Goal: Task Accomplishment & Management: Use online tool/utility

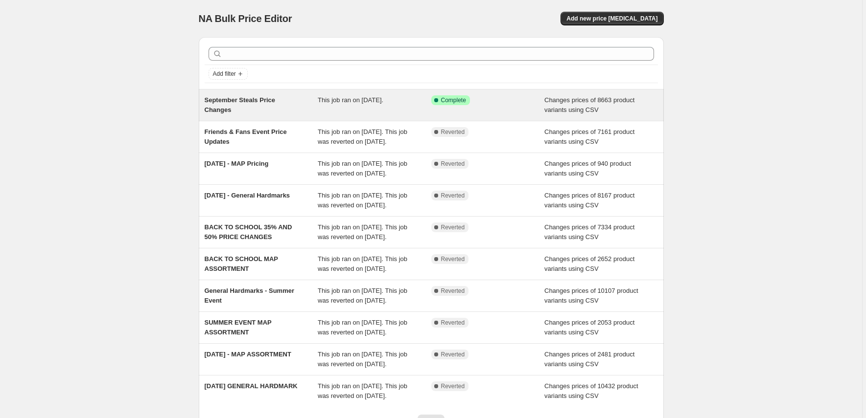
click at [393, 105] on div "This job ran on [DATE]." at bounding box center [375, 105] width 114 height 20
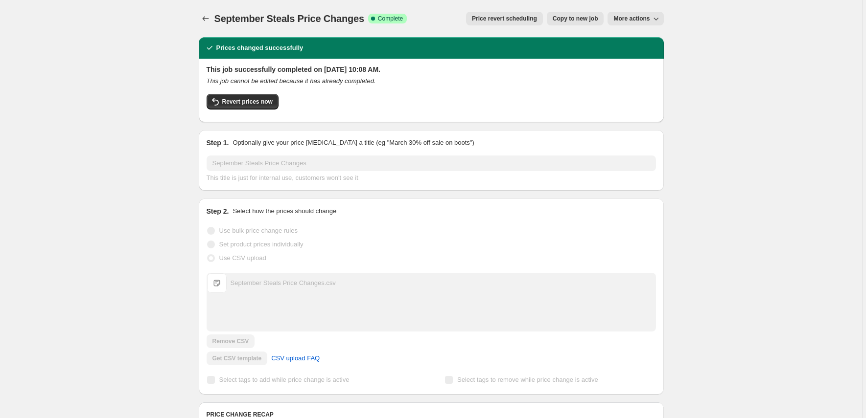
click at [515, 22] on span "Price revert scheduling" at bounding box center [504, 19] width 65 height 8
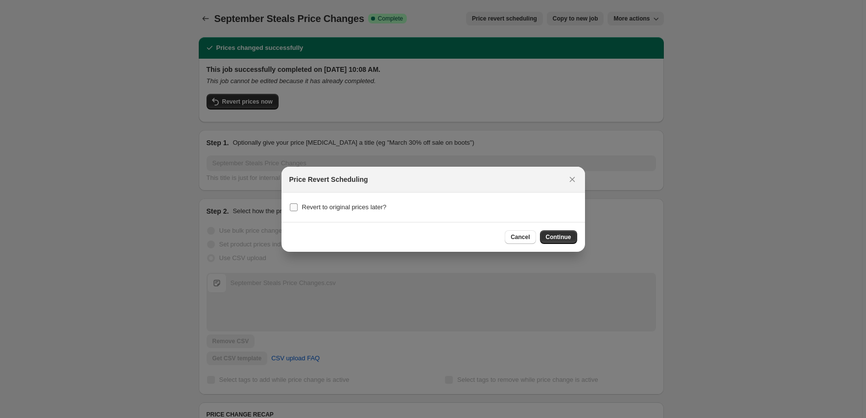
click at [343, 201] on label "Revert to original prices later?" at bounding box center [337, 208] width 97 height 14
click at [298, 204] on input "Revert to original prices later?" at bounding box center [294, 208] width 8 height 8
checkbox input "true"
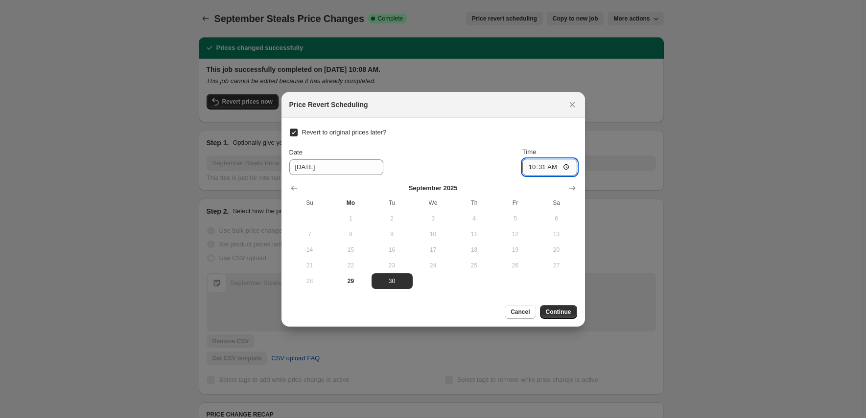
click at [531, 169] on input "10:31" at bounding box center [549, 167] width 55 height 17
type input "09:30"
click at [555, 315] on span "Continue" at bounding box center [558, 312] width 25 height 8
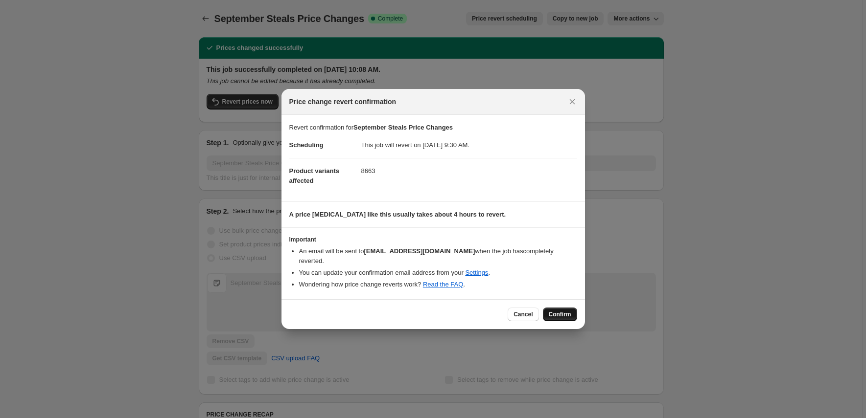
click at [565, 311] on span "Confirm" at bounding box center [560, 315] width 23 height 8
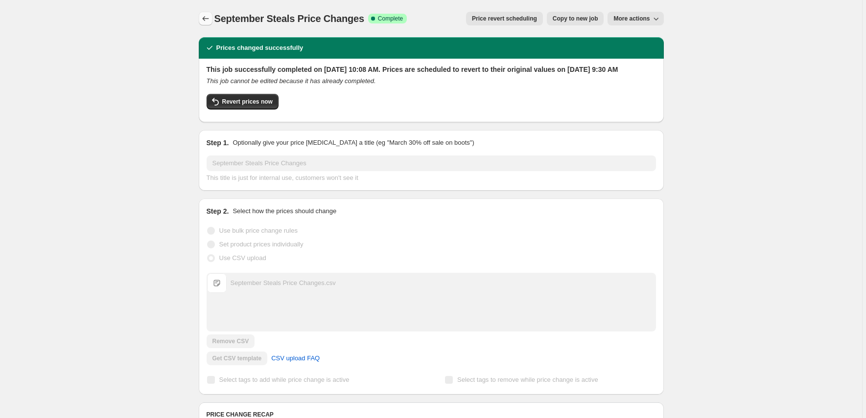
click at [208, 17] on icon "Price change jobs" at bounding box center [206, 19] width 10 height 10
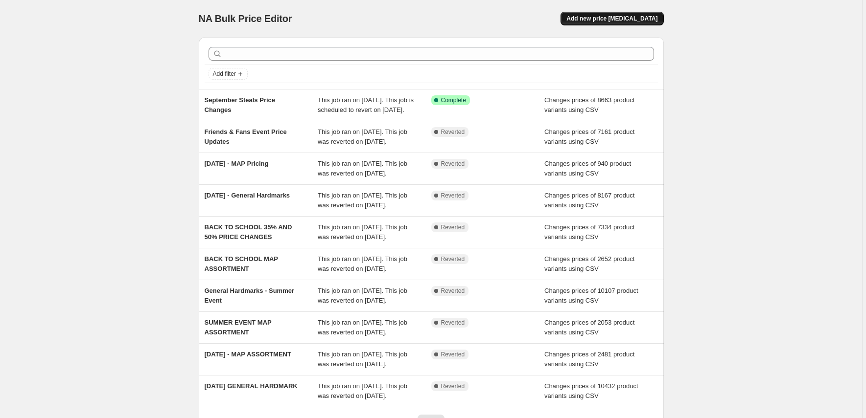
click at [601, 20] on span "Add new price [MEDICAL_DATA]" at bounding box center [611, 19] width 91 height 8
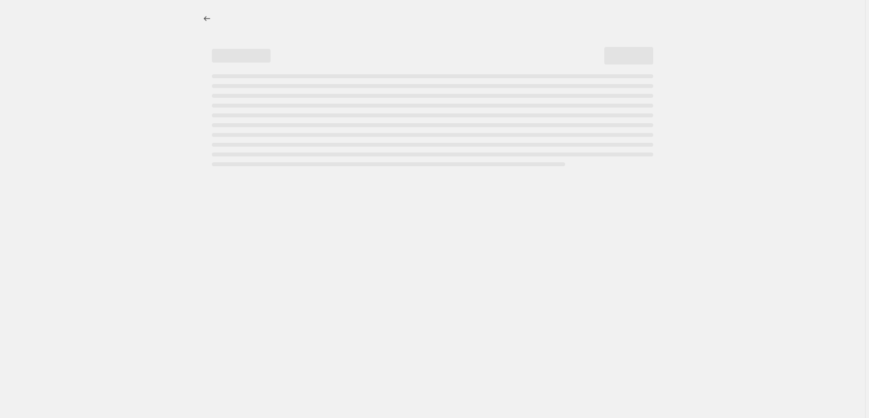
select select "percentage"
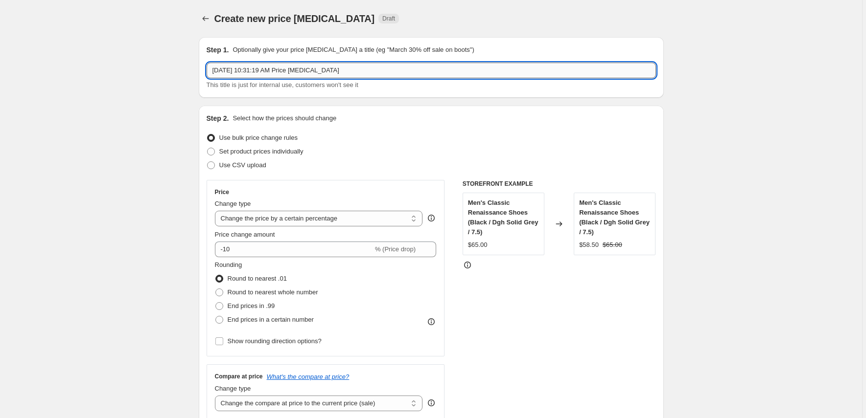
click at [274, 73] on input "[DATE] 10:31:19 AM Price [MEDICAL_DATA]" at bounding box center [430, 71] width 449 height 16
type input "Fall Savings Event Price Adjustments"
drag, startPoint x: 238, startPoint y: 167, endPoint x: 244, endPoint y: 169, distance: 6.4
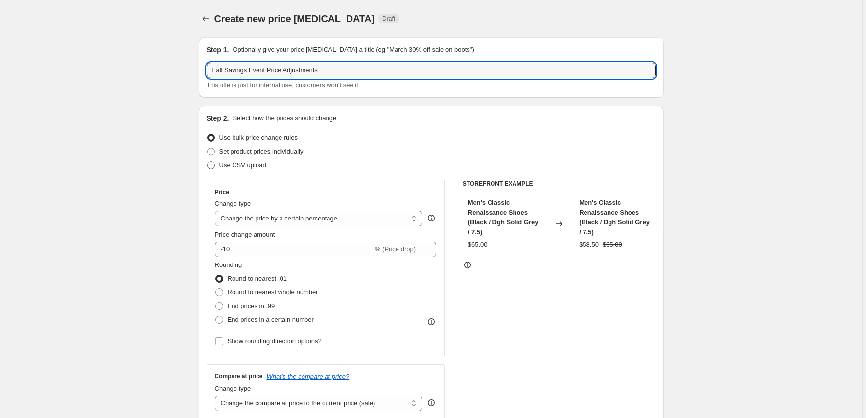
click at [238, 167] on span "Use CSV upload" at bounding box center [242, 164] width 47 height 7
click at [207, 162] on input "Use CSV upload" at bounding box center [207, 161] width 0 height 0
radio input "true"
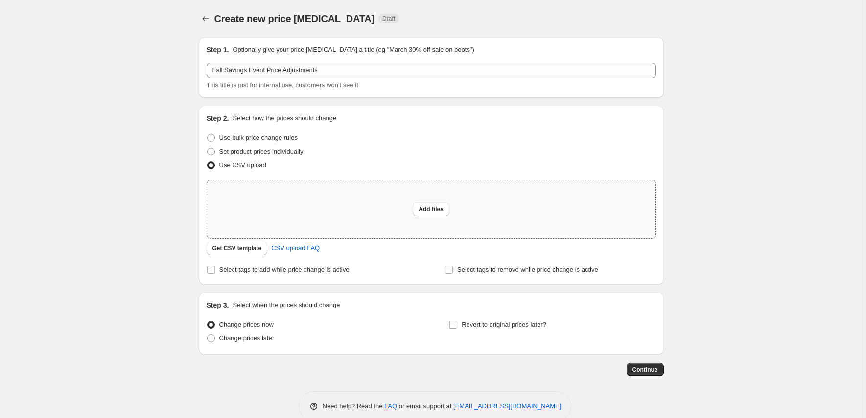
scroll to position [18, 0]
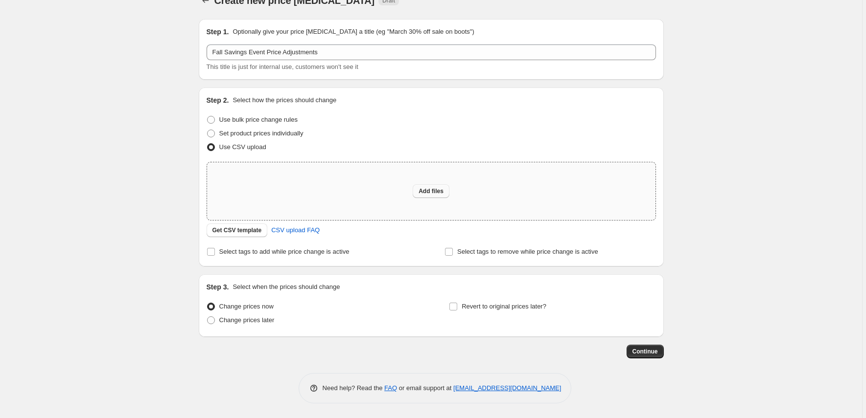
click at [434, 197] on button "Add files" at bounding box center [431, 191] width 37 height 14
type input "C:\fakepath\fall-savings-event-price-adjustments.csv"
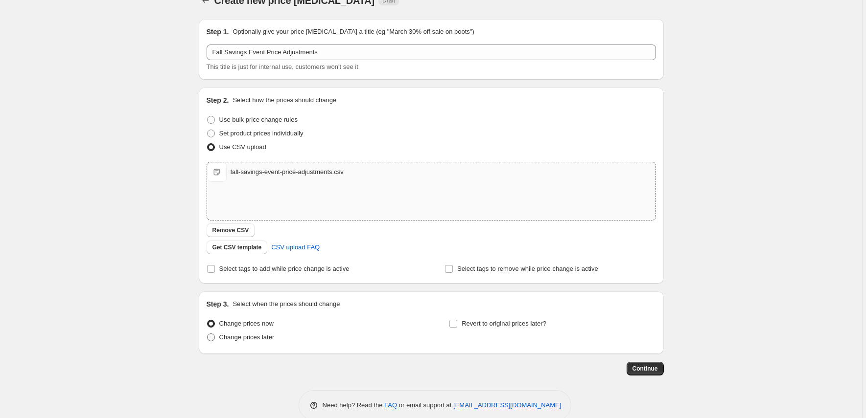
click at [226, 340] on span "Change prices later" at bounding box center [246, 337] width 55 height 7
click at [207, 334] on input "Change prices later" at bounding box center [207, 334] width 0 height 0
radio input "true"
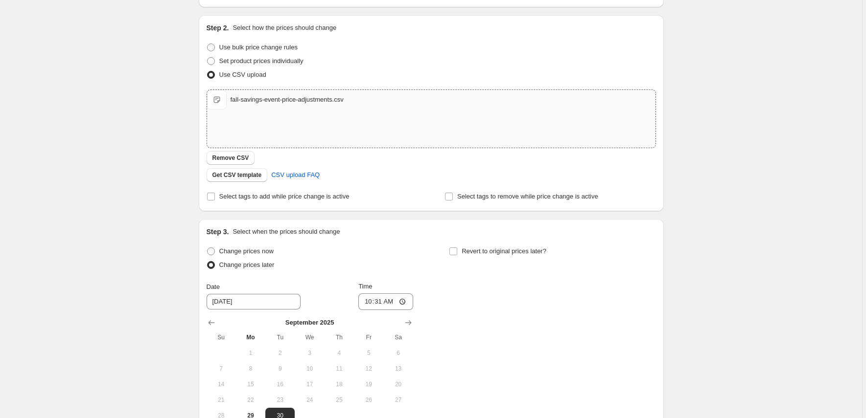
scroll to position [202, 0]
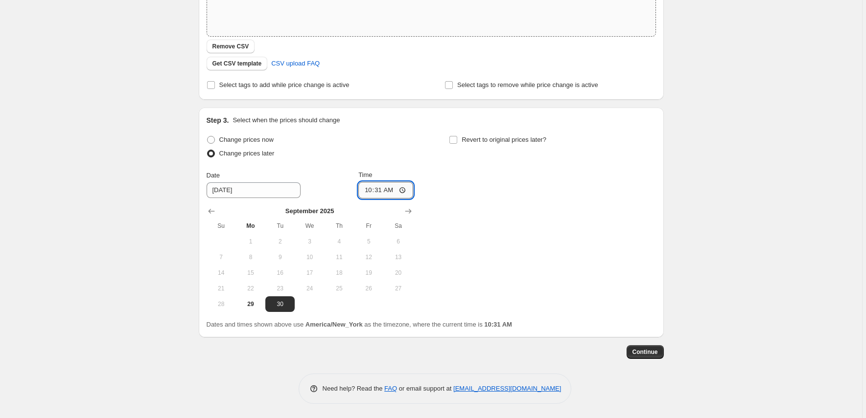
click at [366, 188] on input "10:31" at bounding box center [385, 190] width 55 height 17
drag, startPoint x: 383, startPoint y: 187, endPoint x: 382, endPoint y: 192, distance: 5.1
click at [383, 187] on input "09:55" at bounding box center [385, 190] width 55 height 17
type input "09:50"
click at [483, 183] on div "Change prices now Change prices later Date [DATE] Time 09:50 [DATE] Su Mo Tu We…" at bounding box center [430, 222] width 449 height 179
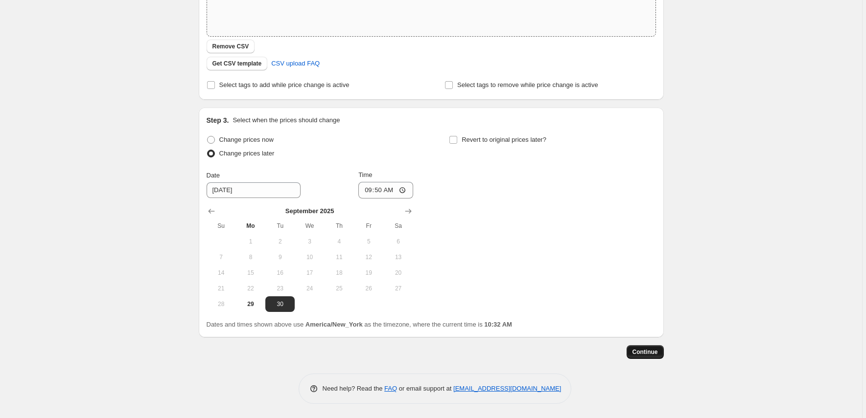
click at [652, 352] on span "Continue" at bounding box center [644, 352] width 25 height 8
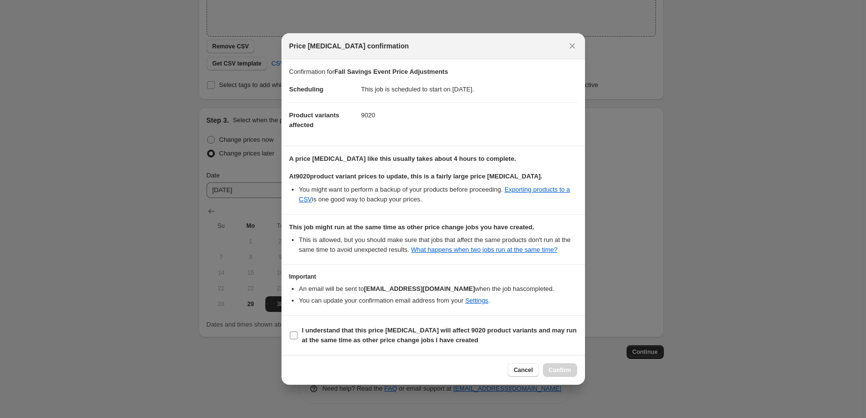
click at [308, 338] on b "I understand that this price [MEDICAL_DATA] will affect 9020 product variants a…" at bounding box center [439, 335] width 275 height 17
click at [298, 338] on input "I understand that this price [MEDICAL_DATA] will affect 9020 product variants a…" at bounding box center [294, 336] width 8 height 8
checkbox input "true"
click at [565, 374] on span "Confirm" at bounding box center [560, 371] width 23 height 8
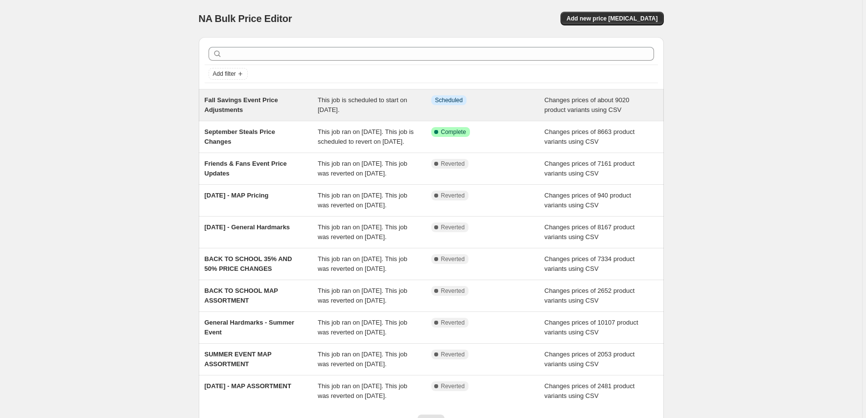
click at [499, 102] on div "Info Scheduled" at bounding box center [480, 100] width 99 height 10
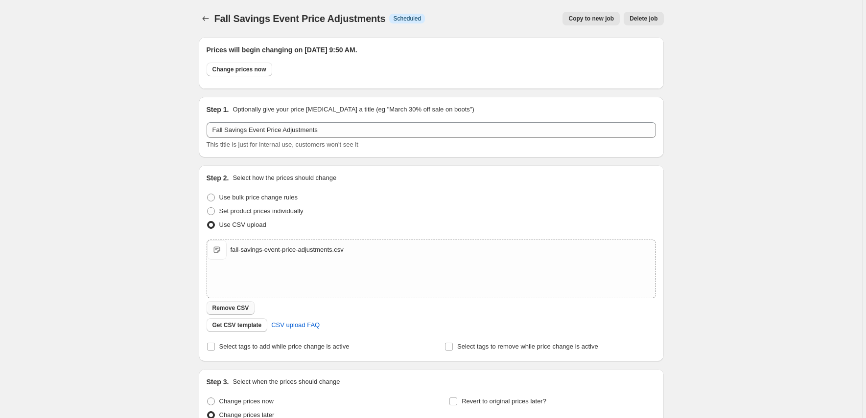
click at [235, 306] on span "Remove CSV" at bounding box center [230, 308] width 37 height 8
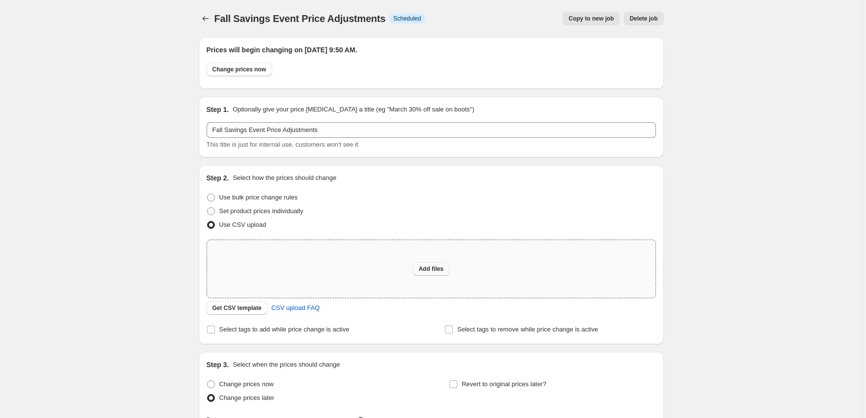
click at [426, 270] on span "Add files" at bounding box center [430, 269] width 25 height 8
type input "C:\fakepath\fall-savings-event-price-adjustments-v2.csv"
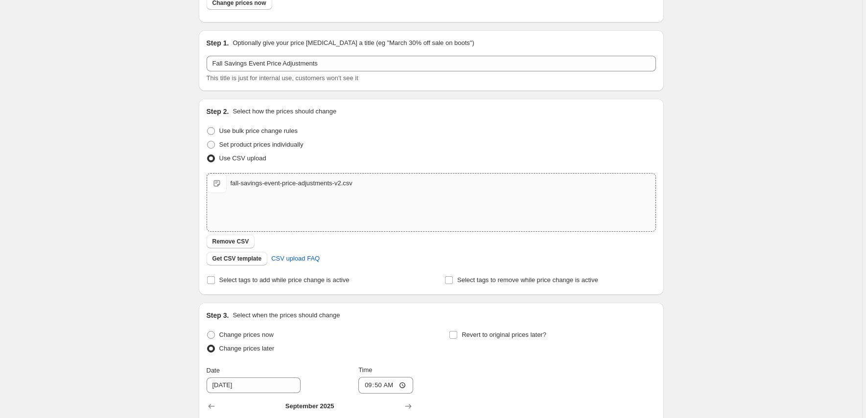
scroll to position [262, 0]
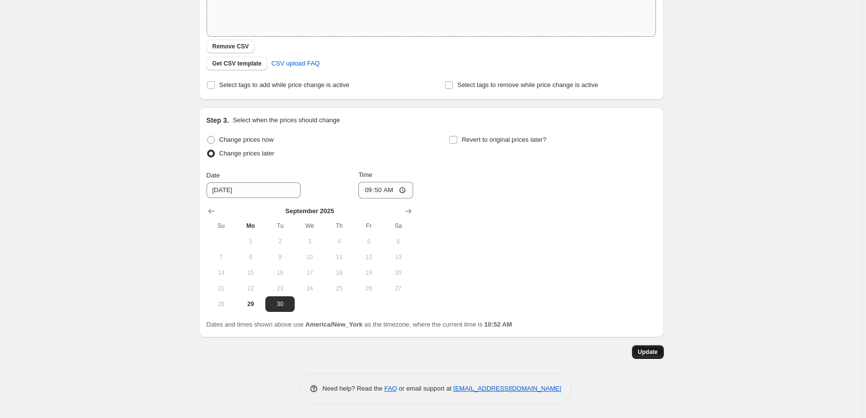
click at [650, 351] on span "Update" at bounding box center [648, 352] width 20 height 8
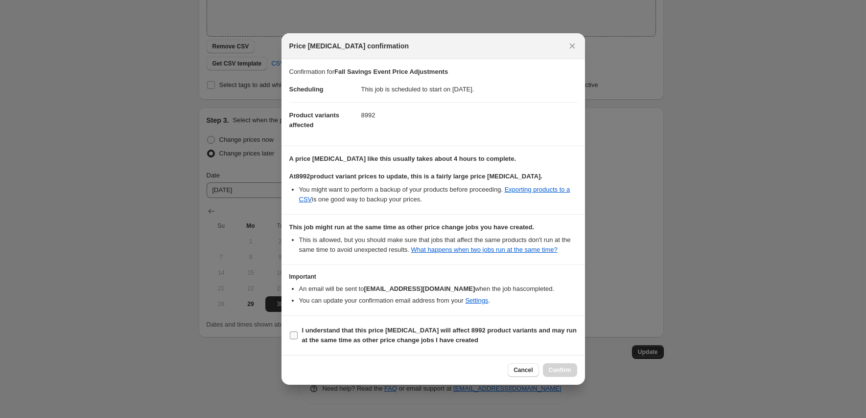
drag, startPoint x: 354, startPoint y: 339, endPoint x: 360, endPoint y: 343, distance: 7.5
click at [354, 339] on span "I understand that this price change job will affect 8992 product variants and m…" at bounding box center [439, 336] width 275 height 20
click at [298, 339] on input "I understand that this price change job will affect 8992 product variants and m…" at bounding box center [294, 336] width 8 height 8
checkbox input "true"
click at [561, 374] on span "Confirm" at bounding box center [560, 371] width 23 height 8
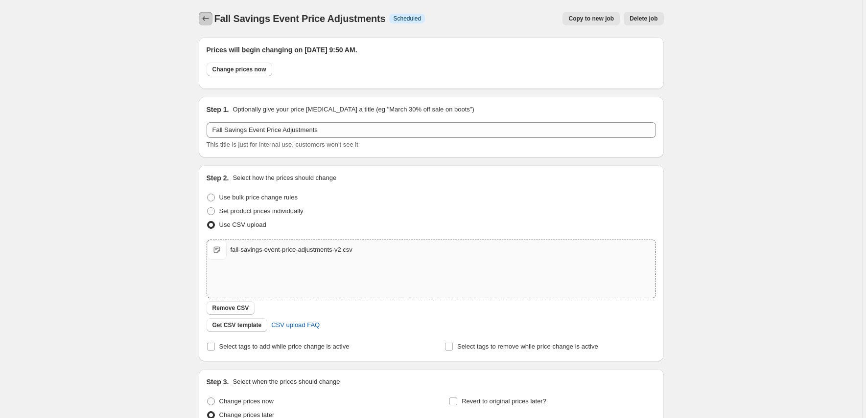
click at [207, 15] on icon "Price change jobs" at bounding box center [206, 19] width 10 height 10
